Goal: Information Seeking & Learning: Learn about a topic

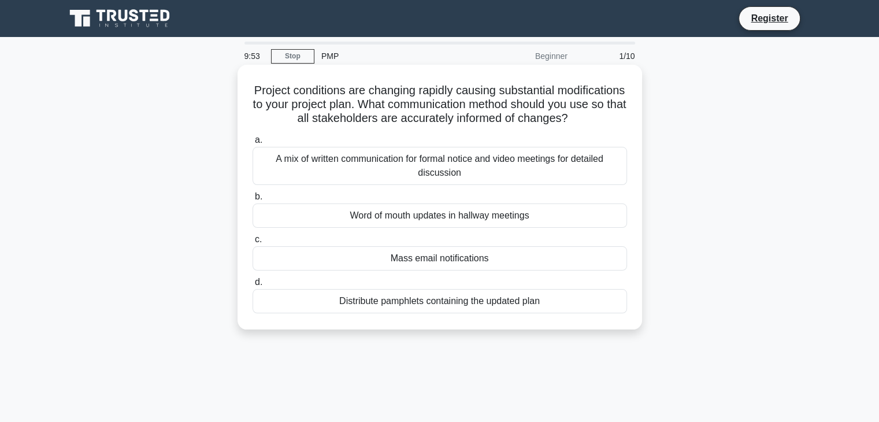
click at [438, 184] on div "A mix of written communication for formal notice and video meetings for detaile…" at bounding box center [440, 166] width 375 height 38
click at [253, 144] on input "a. A mix of written communication for formal notice and video meetings for deta…" at bounding box center [253, 140] width 0 height 8
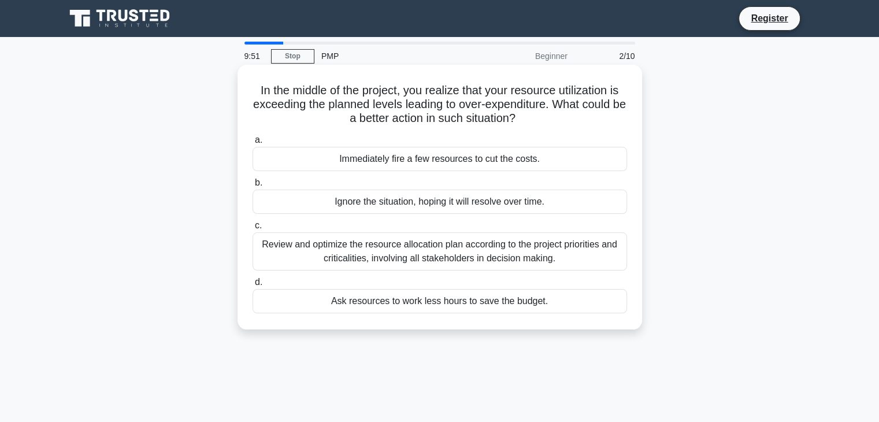
click at [435, 160] on div "Immediately fire a few resources to cut the costs." at bounding box center [440, 159] width 375 height 24
click at [253, 144] on input "a. Immediately fire a few resources to cut the costs." at bounding box center [253, 140] width 0 height 8
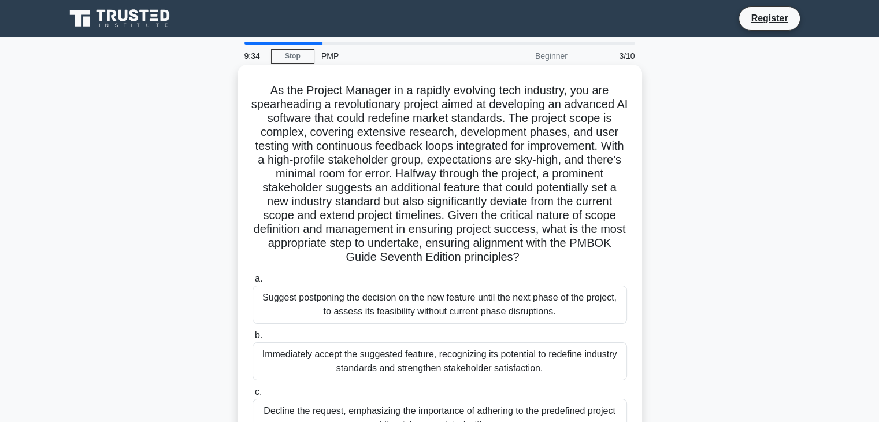
click at [296, 296] on div "Suggest postponing the decision on the new feature until the next phase of the …" at bounding box center [440, 305] width 375 height 38
click at [253, 283] on input "a. Suggest postponing the decision on the new feature until the next phase of t…" at bounding box center [253, 279] width 0 height 8
